Goal: Find specific page/section: Find specific page/section

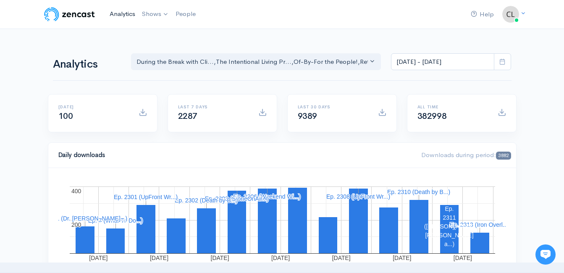
click at [119, 14] on link "Analytics" at bounding box center [122, 14] width 32 height 18
